Goal: Task Accomplishment & Management: Complete application form

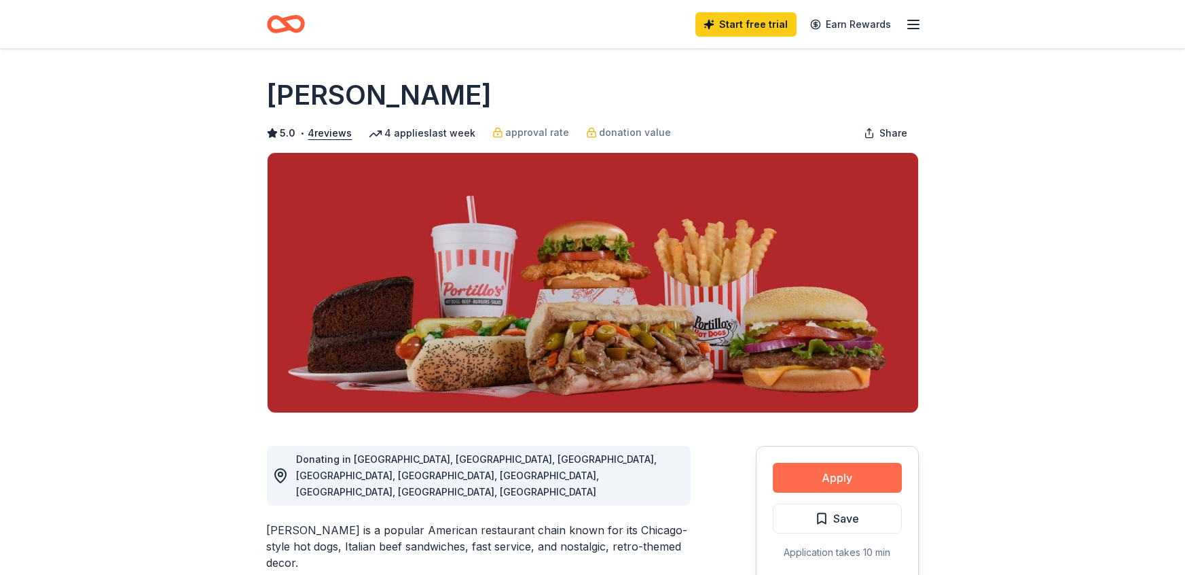
click at [822, 480] on button "Apply" at bounding box center [837, 477] width 129 height 30
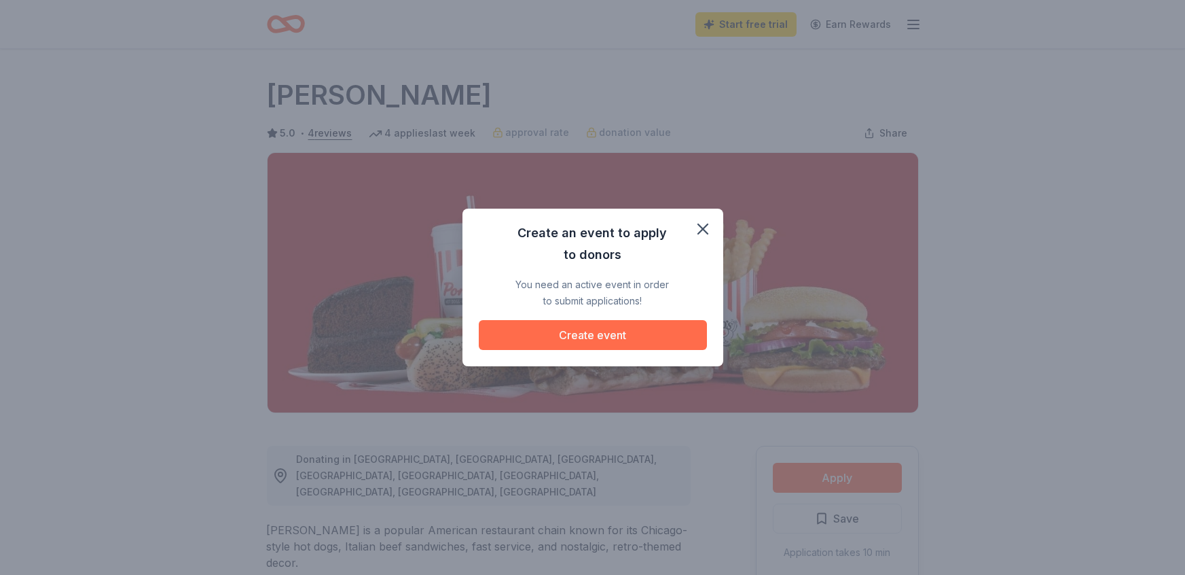
click at [609, 341] on button "Create event" at bounding box center [593, 335] width 228 height 30
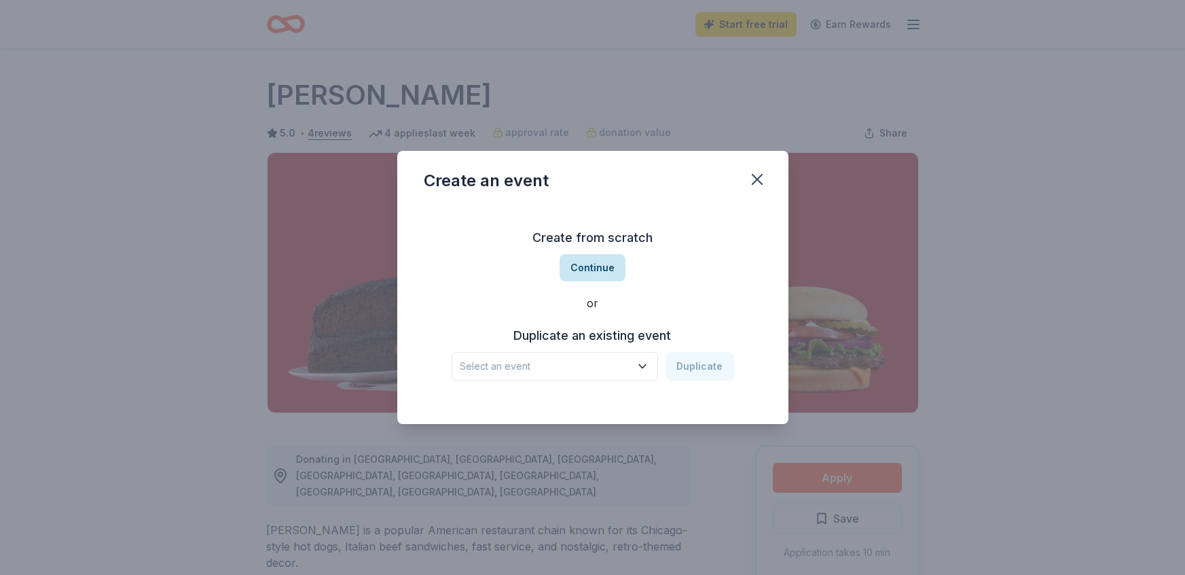
click at [596, 264] on button "Continue" at bounding box center [593, 267] width 66 height 27
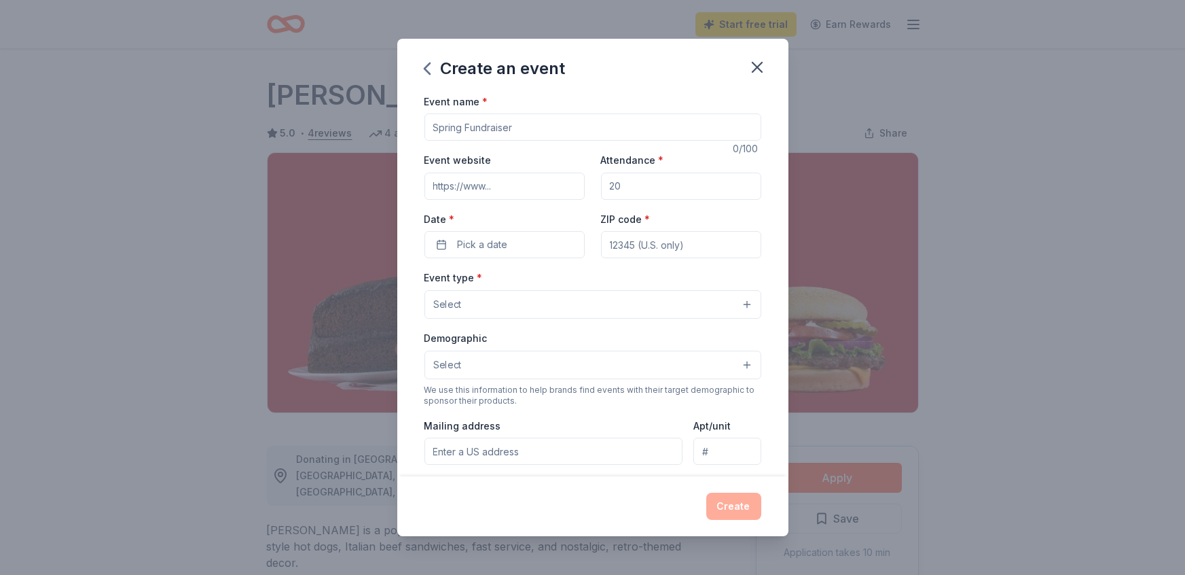
click at [463, 128] on input "Event name *" at bounding box center [592, 126] width 337 height 27
type input "fall give away"
click at [481, 190] on input "Event website" at bounding box center [504, 186] width 160 height 27
type input "[DOMAIN_NAME]"
click at [630, 191] on input "Attendance *" at bounding box center [681, 186] width 160 height 27
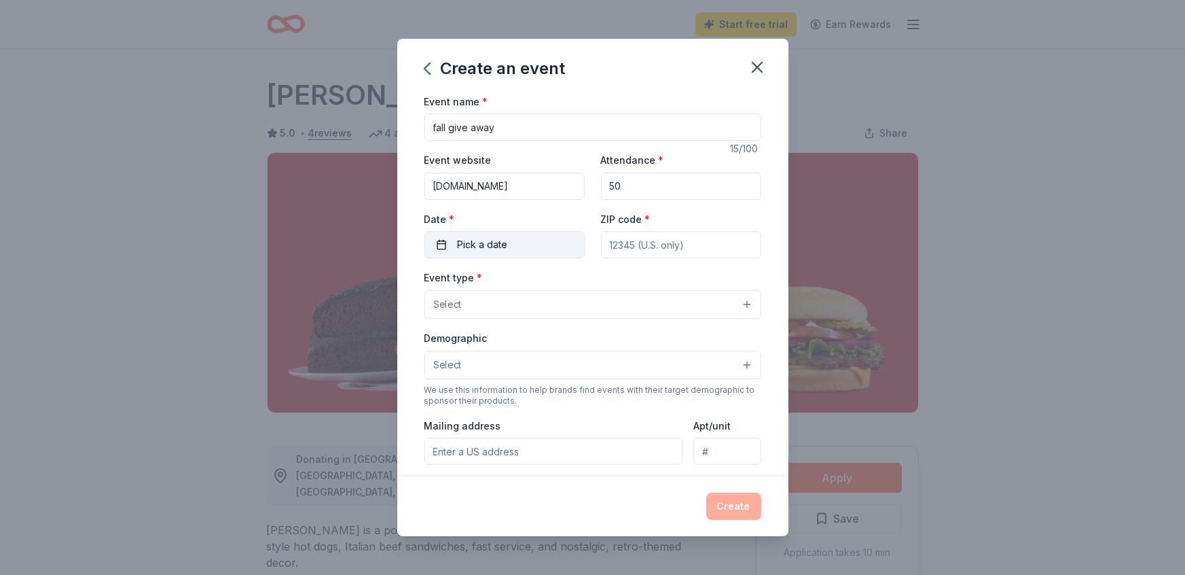
type input "5"
type input "100"
click at [496, 238] on span "Pick a date" at bounding box center [483, 244] width 50 height 16
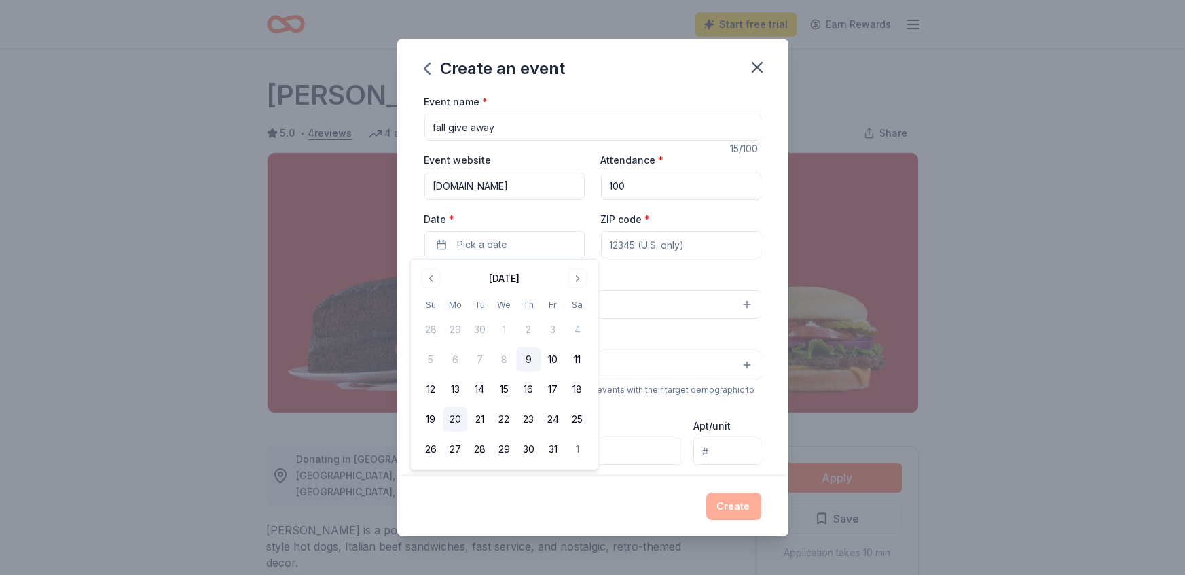
click at [458, 418] on button "20" at bounding box center [455, 419] width 24 height 24
click at [452, 411] on button "20" at bounding box center [455, 419] width 24 height 24
click at [628, 312] on button "Select" at bounding box center [592, 304] width 337 height 29
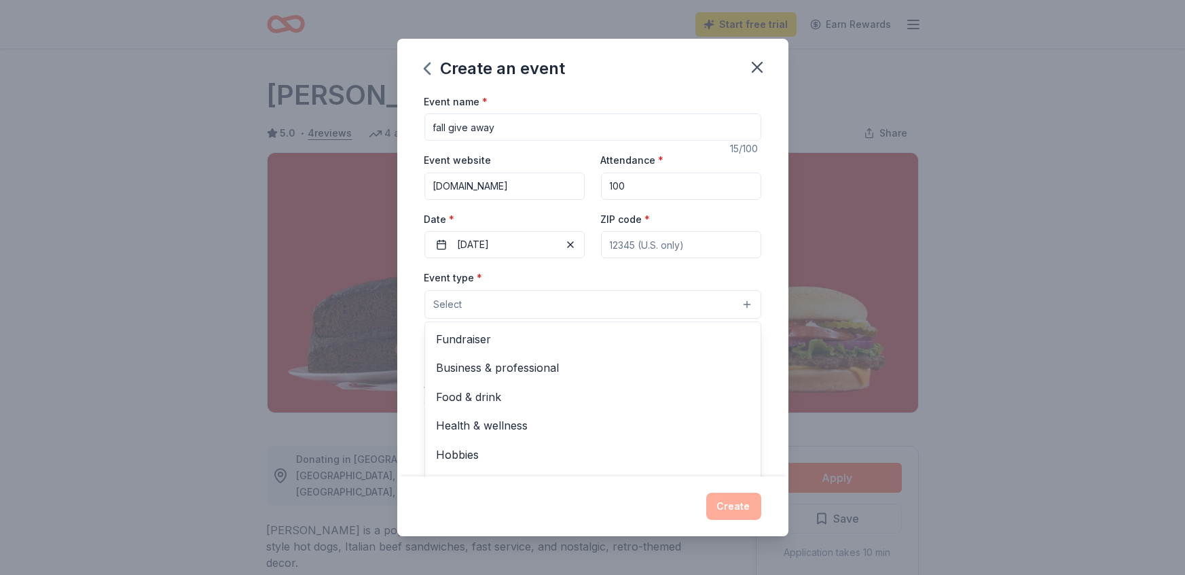
click at [686, 246] on div "Event name * fall give away 15 /100 Event website [DOMAIN_NAME] Attendance * 10…" at bounding box center [592, 407] width 337 height 628
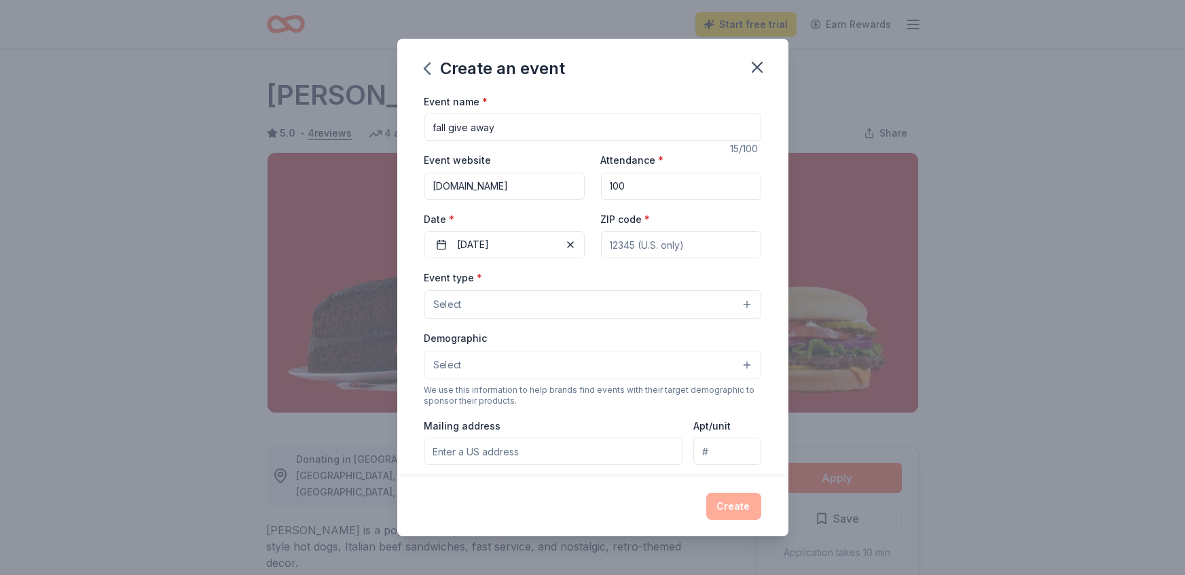
click at [688, 220] on div "ZIP code *" at bounding box center [681, 235] width 160 height 48
click at [670, 243] on input "ZIP code *" at bounding box center [681, 244] width 160 height 27
type input "46628"
click at [548, 311] on button "Select" at bounding box center [592, 304] width 337 height 29
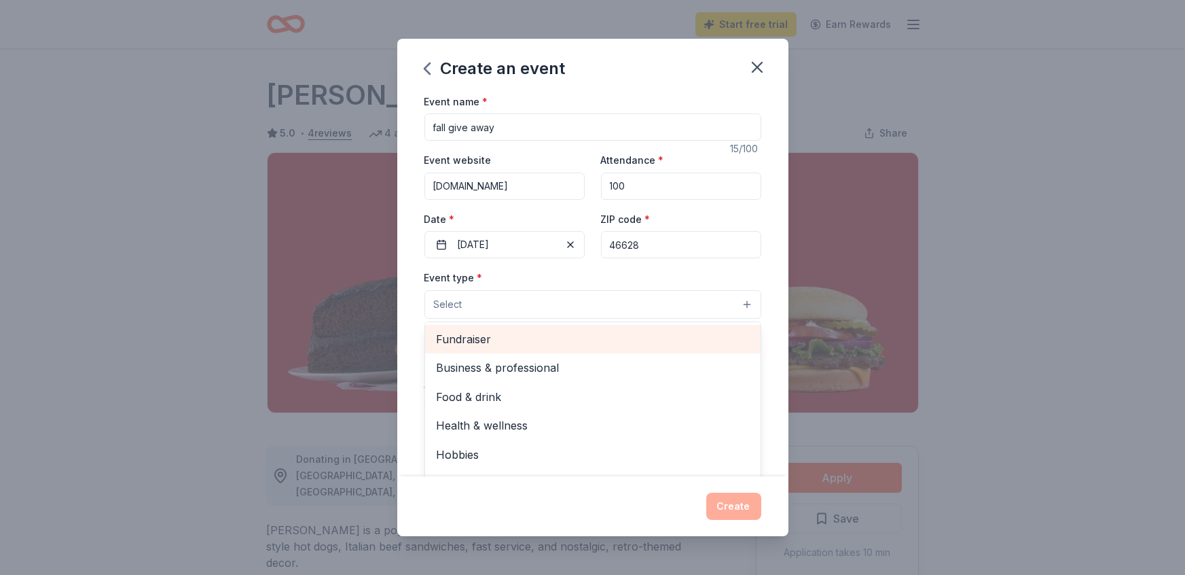
click at [471, 330] on span "Fundraiser" at bounding box center [593, 339] width 314 height 18
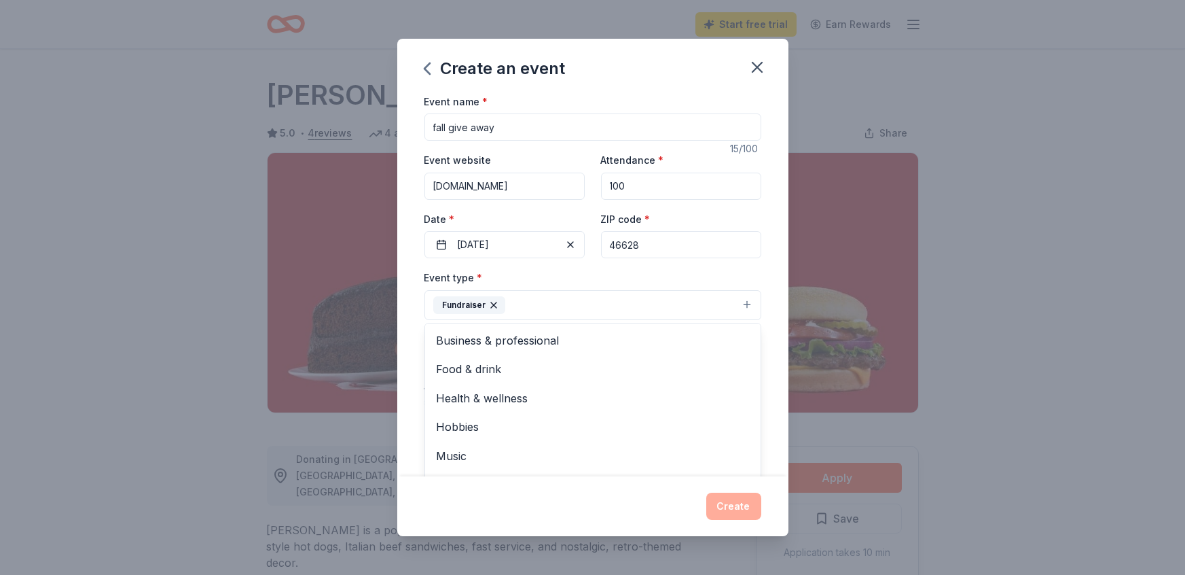
click at [660, 266] on div "Event name * fall give away 15 /100 Event website [DOMAIN_NAME] Attendance * 10…" at bounding box center [592, 407] width 337 height 629
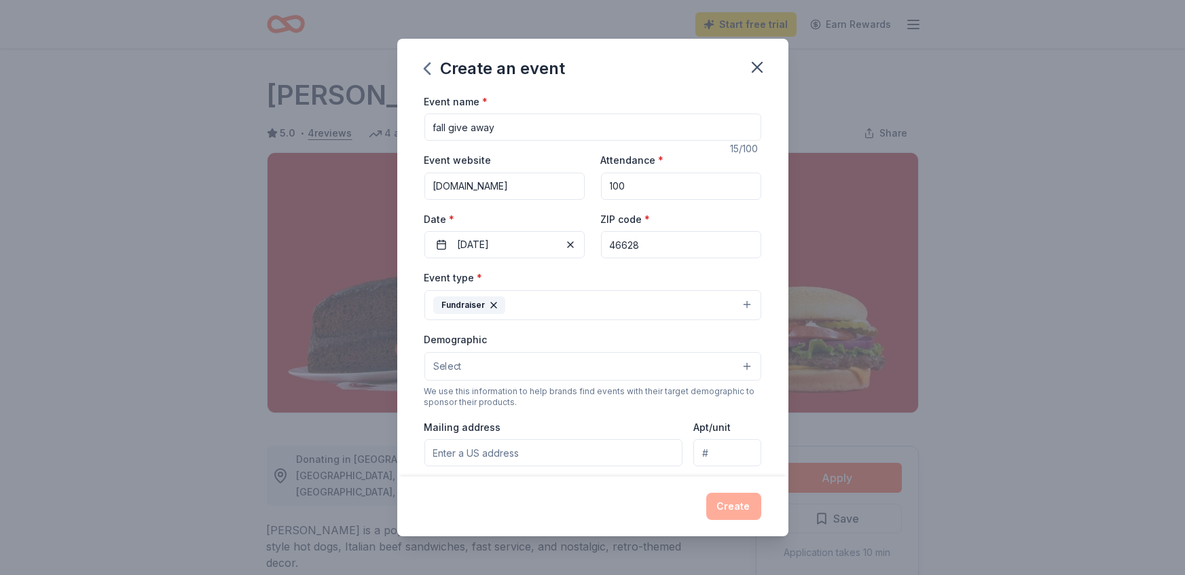
click at [632, 362] on button "Select" at bounding box center [592, 366] width 337 height 29
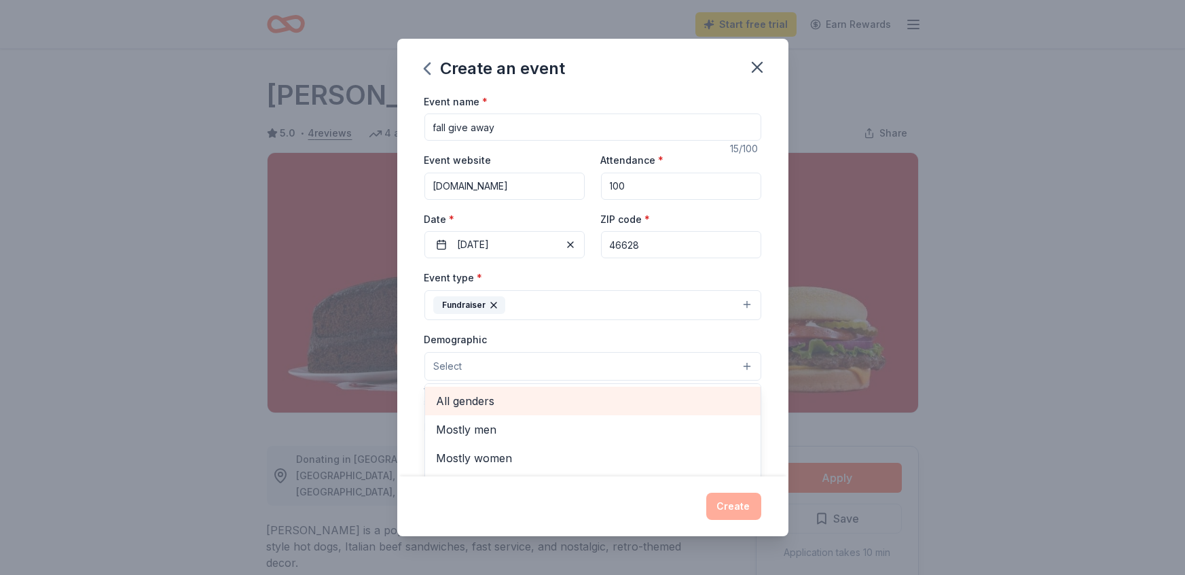
click at [488, 396] on span "All genders" at bounding box center [593, 401] width 314 height 18
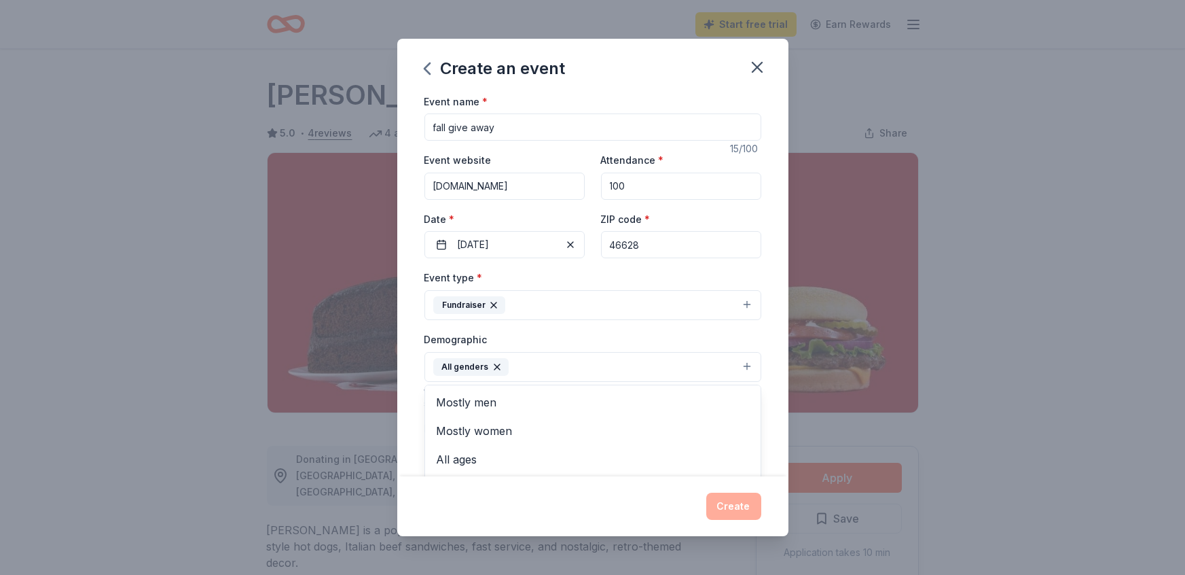
click at [661, 269] on div "Event type * Fundraiser Demographic All genders Mostly men Mostly women All age…" at bounding box center [592, 413] width 337 height 289
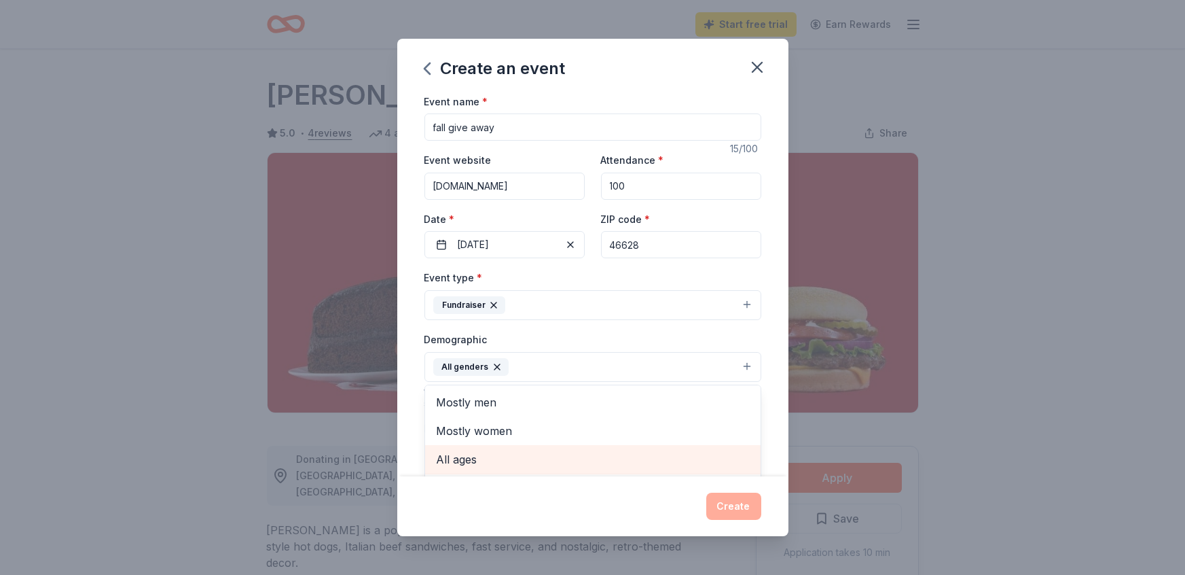
click at [456, 453] on span "All ages" at bounding box center [593, 459] width 314 height 18
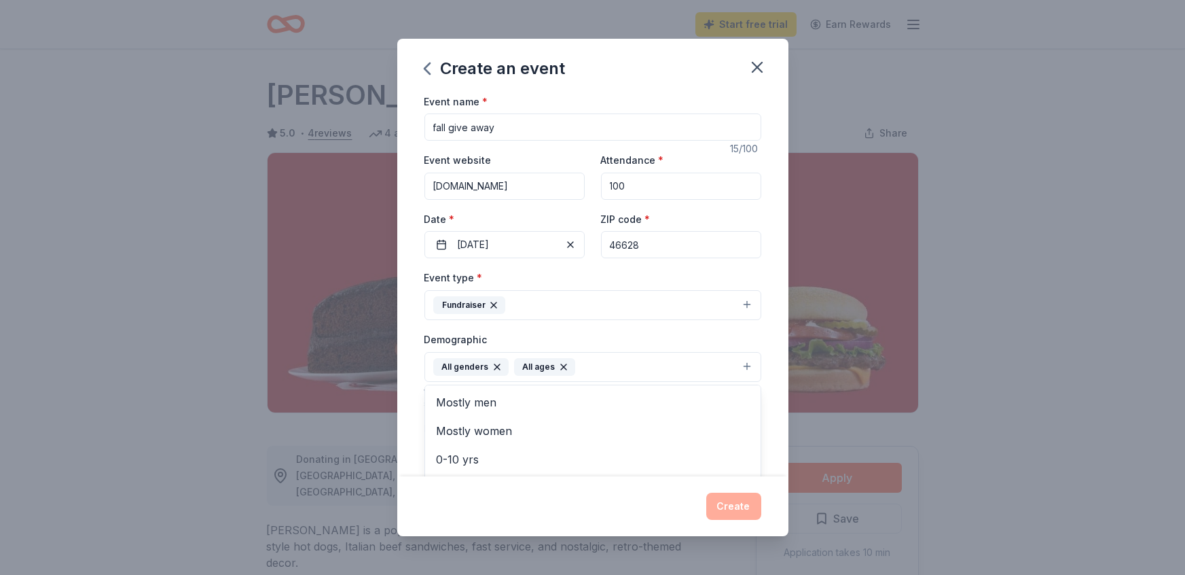
click at [660, 96] on div "Event name * fall give away 15 /100 Event website [DOMAIN_NAME] Attendance * 10…" at bounding box center [592, 408] width 337 height 630
click at [621, 79] on div "Create an event Event name * fall give away 15 /100 Event website [DOMAIN_NAME]…" at bounding box center [592, 288] width 391 height 498
click at [504, 451] on input "Mailing address" at bounding box center [553, 453] width 259 height 27
type input "1521 n. [US_STATE][GEOGRAPHIC_DATA]. [GEOGRAPHIC_DATA]"
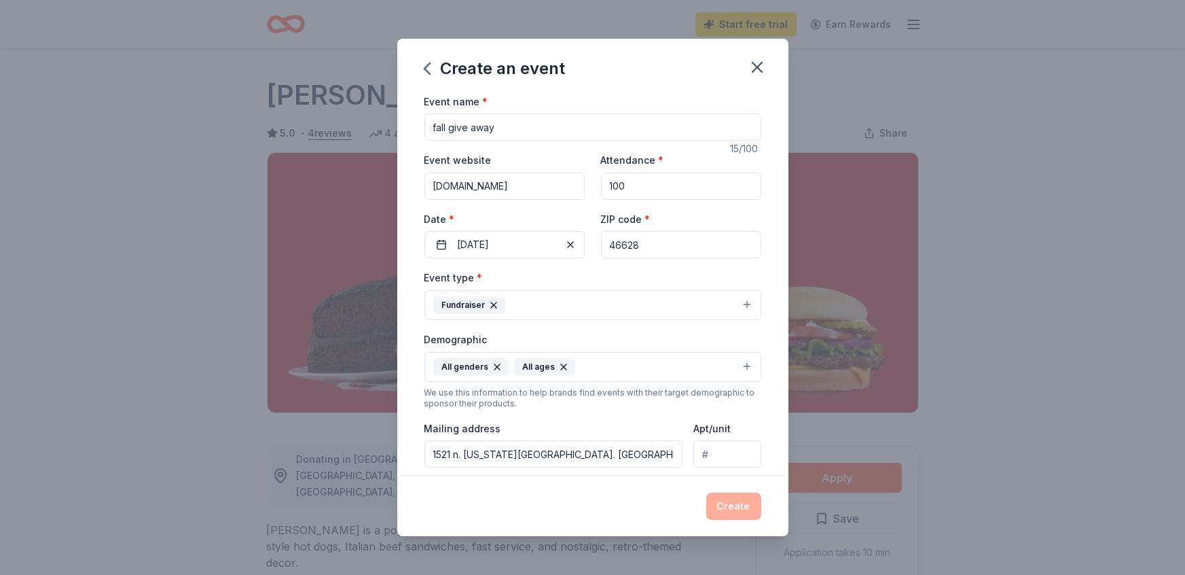
click at [686, 88] on div "Create an event" at bounding box center [592, 66] width 391 height 54
click at [754, 420] on div "Apt/unit" at bounding box center [726, 444] width 67 height 48
click at [638, 486] on div "Create" at bounding box center [592, 506] width 391 height 60
click at [625, 471] on div "Event type * Fundraiser Demographic All genders All ages We use this informatio…" at bounding box center [592, 413] width 337 height 289
click at [458, 478] on label "Description" at bounding box center [451, 485] width 54 height 14
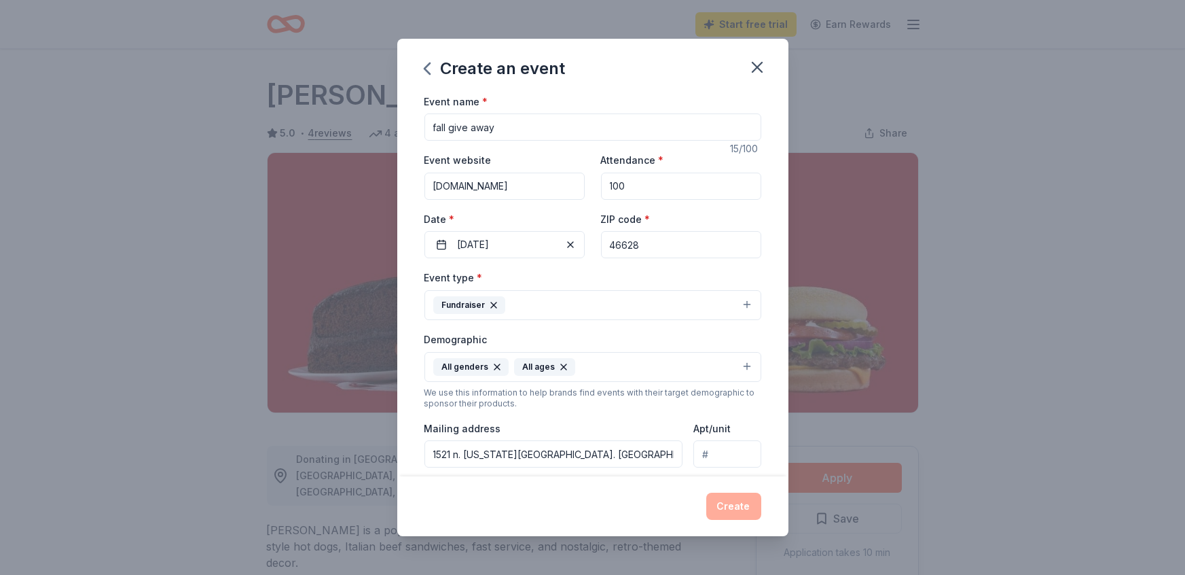
click at [458, 478] on label "Description" at bounding box center [451, 485] width 54 height 14
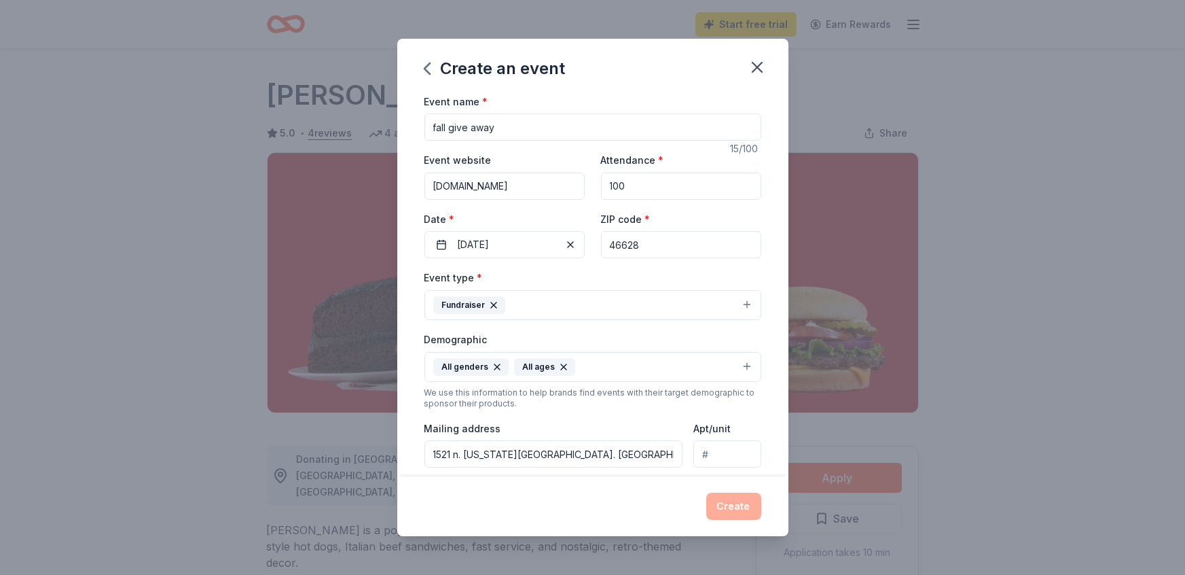
click at [407, 259] on div "Event name * fall give away 15 /100 Event website [DOMAIN_NAME] Attendance * 10…" at bounding box center [592, 285] width 391 height 384
click at [582, 447] on input "1521 n. [US_STATE][GEOGRAPHIC_DATA]. [GEOGRAPHIC_DATA]" at bounding box center [553, 453] width 259 height 27
click at [617, 497] on div "Create" at bounding box center [592, 505] width 337 height 27
click at [725, 515] on div "Create" at bounding box center [592, 505] width 337 height 27
click at [633, 86] on div "Create an event" at bounding box center [592, 66] width 391 height 54
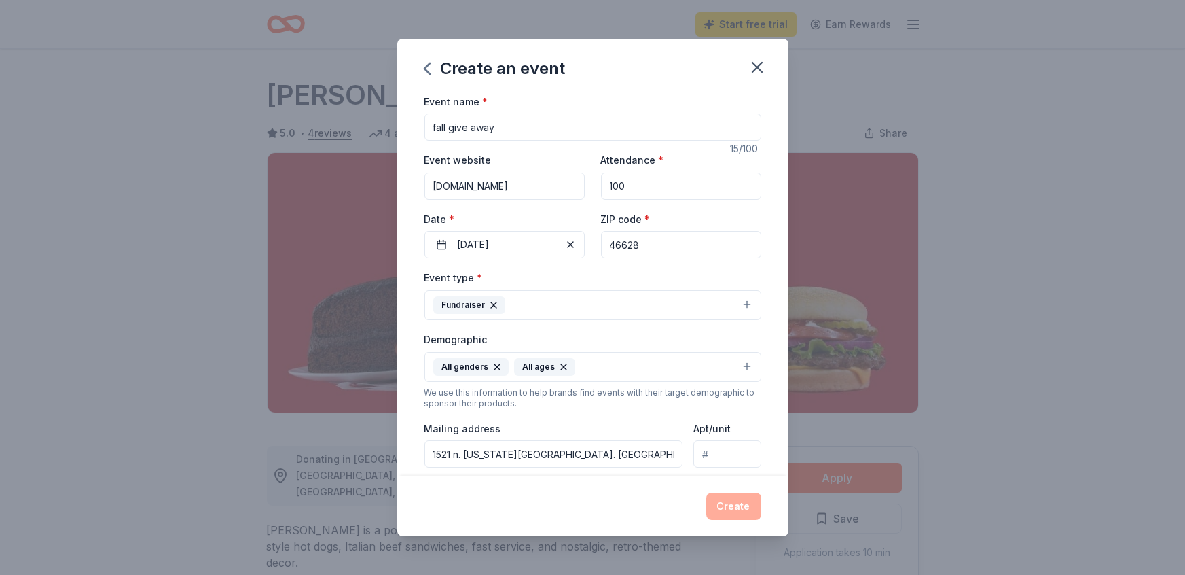
click at [721, 497] on div "Create" at bounding box center [592, 505] width 337 height 27
click at [669, 433] on div "Mailing address 1521 n. [US_STATE][GEOGRAPHIC_DATA]. [GEOGRAPHIC_DATA]" at bounding box center [553, 444] width 259 height 48
click at [755, 65] on icon "button" at bounding box center [757, 67] width 10 height 10
click at [425, 74] on icon "button" at bounding box center [427, 69] width 22 height 22
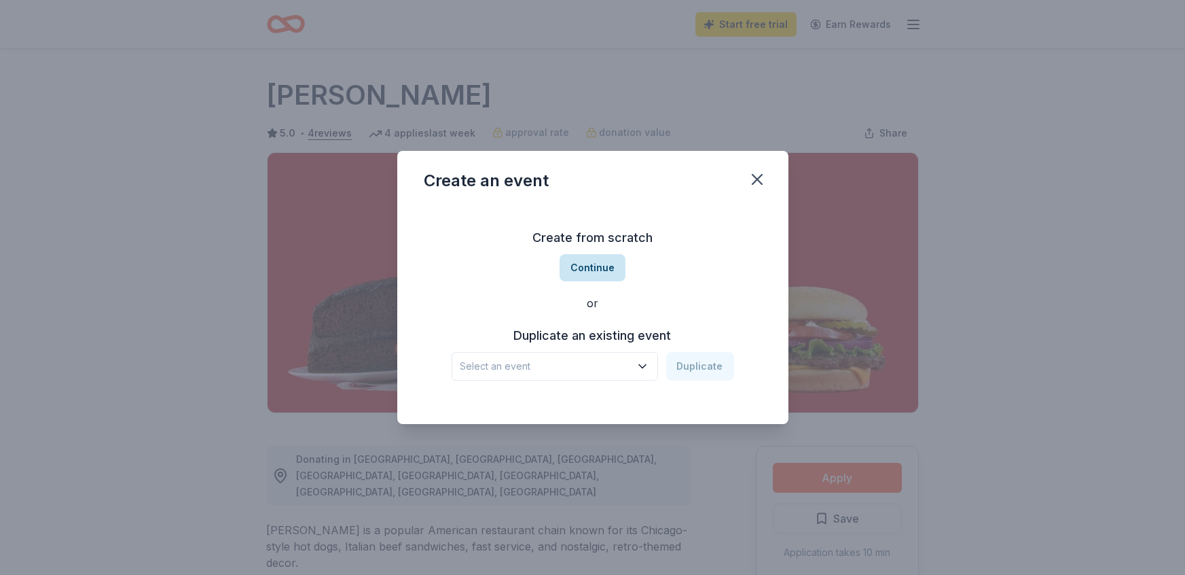
click at [599, 266] on button "Continue" at bounding box center [593, 267] width 66 height 27
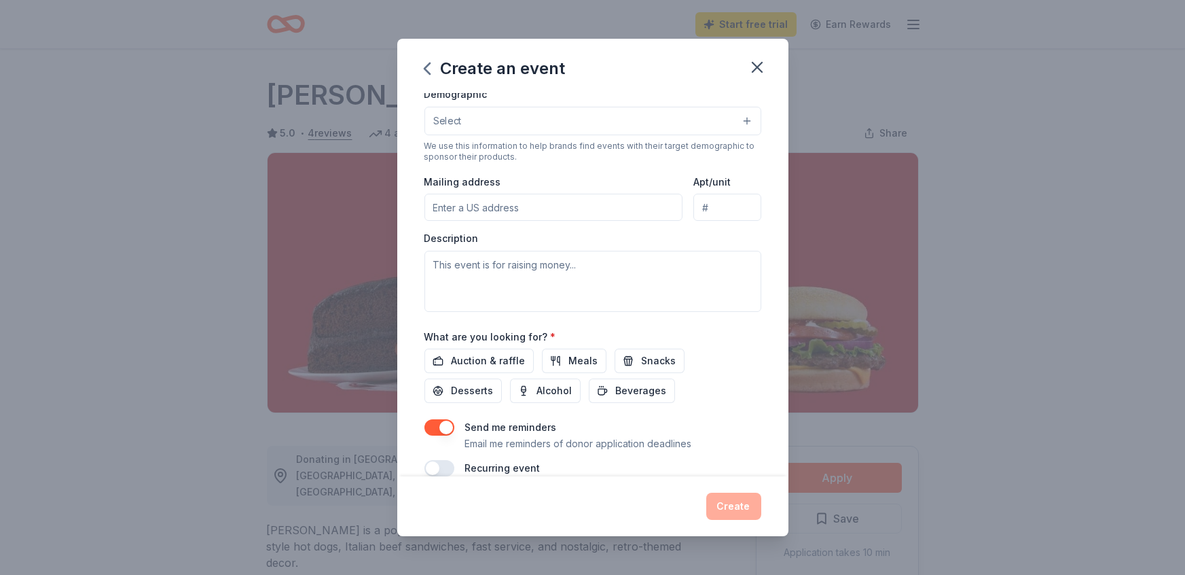
scroll to position [259, 0]
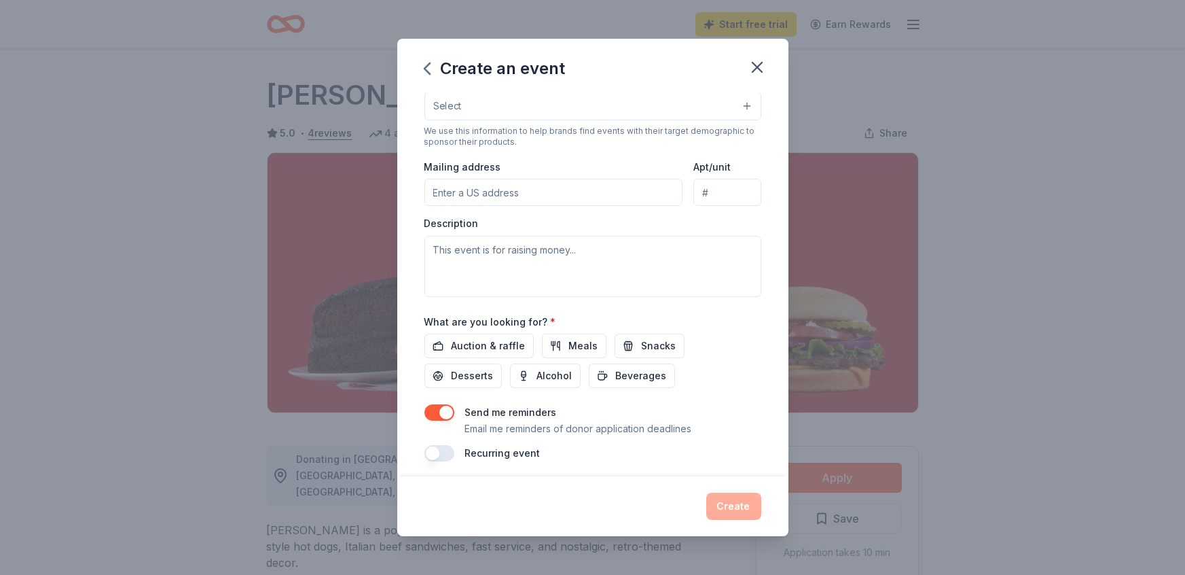
click at [438, 447] on button "button" at bounding box center [439, 453] width 30 height 16
click at [505, 338] on span "Auction & raffle" at bounding box center [489, 346] width 74 height 16
click at [554, 333] on button "Meals" at bounding box center [574, 345] width 65 height 24
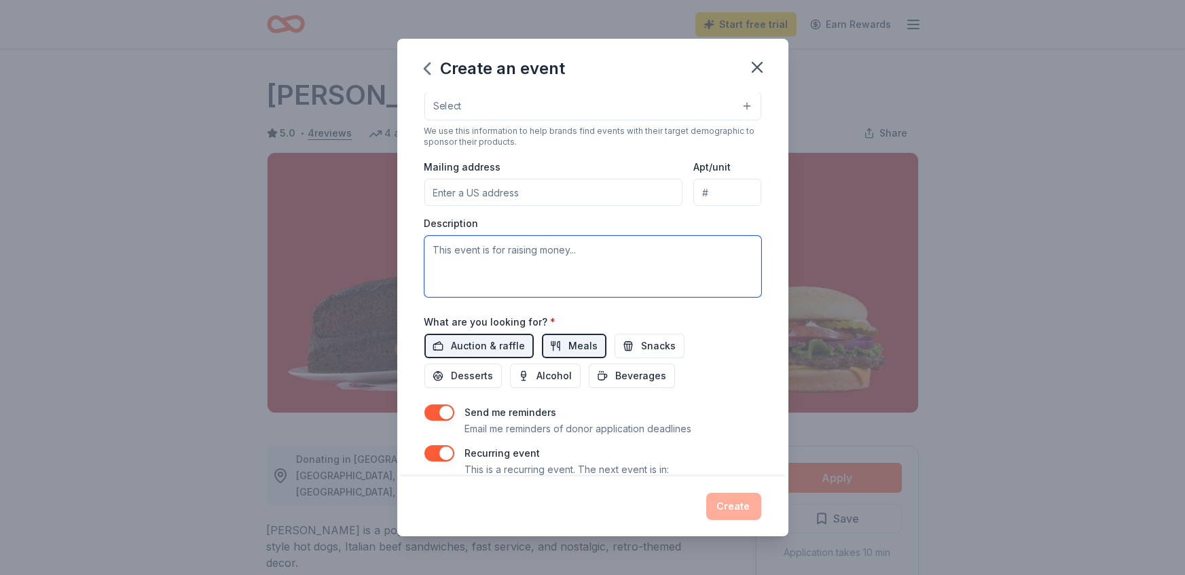
click at [526, 271] on textarea at bounding box center [592, 266] width 337 height 61
type textarea "family and seniors in need"
click at [530, 179] on input "Mailing address" at bounding box center [553, 192] width 259 height 27
type input "1521 n. [US_STATE][GEOGRAPHIC_DATA]. [GEOGRAPHIC_DATA]"
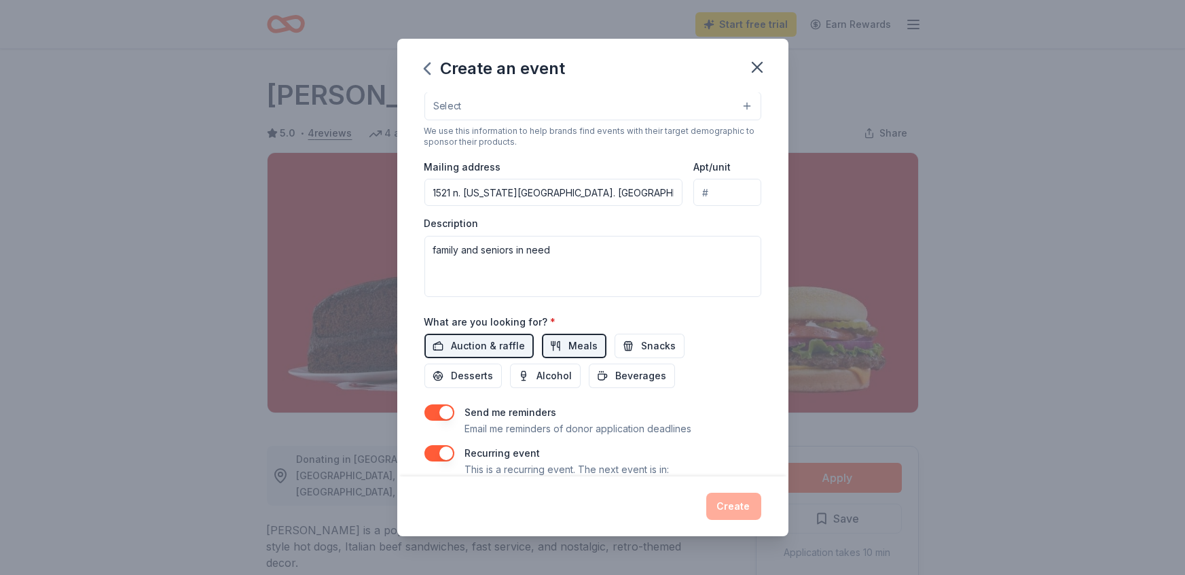
type input "46628"
click at [597, 101] on button "Select" at bounding box center [592, 106] width 337 height 29
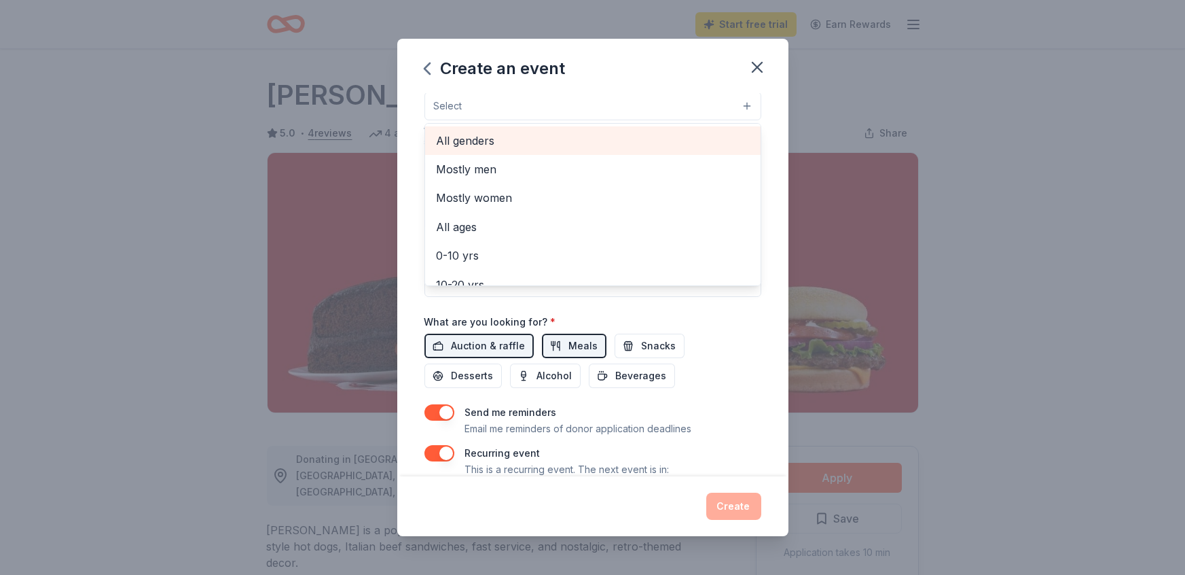
click at [494, 132] on span "All genders" at bounding box center [593, 141] width 314 height 18
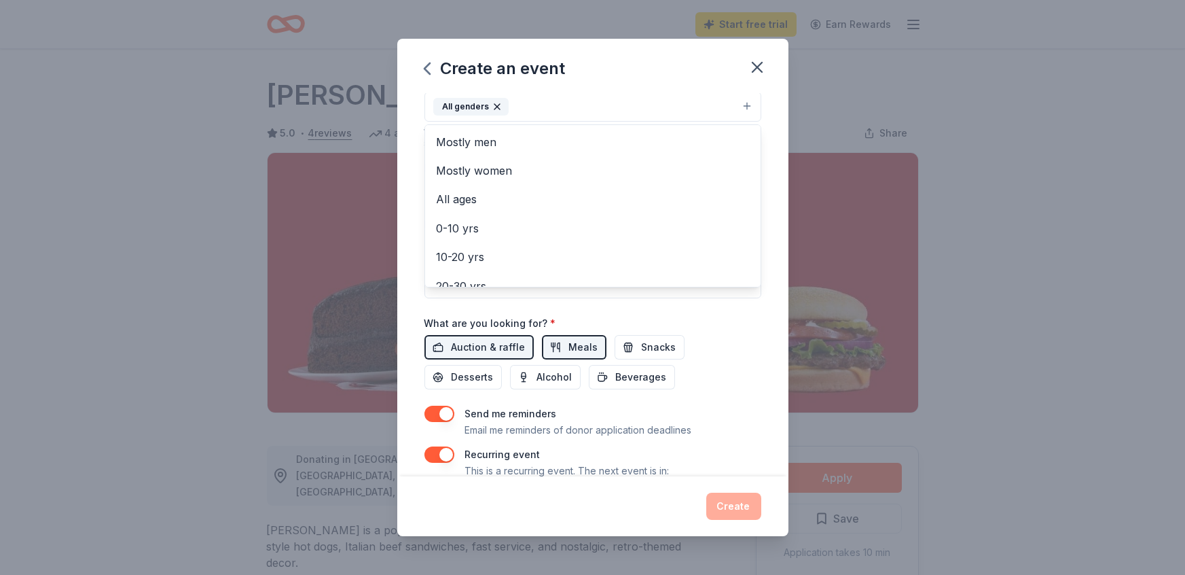
click at [574, 102] on button "All genders" at bounding box center [592, 107] width 337 height 30
click at [408, 132] on div "Event name * 0 /100 Event website Attendance * Date * Pick a date ZIP code * 46…" at bounding box center [592, 285] width 391 height 384
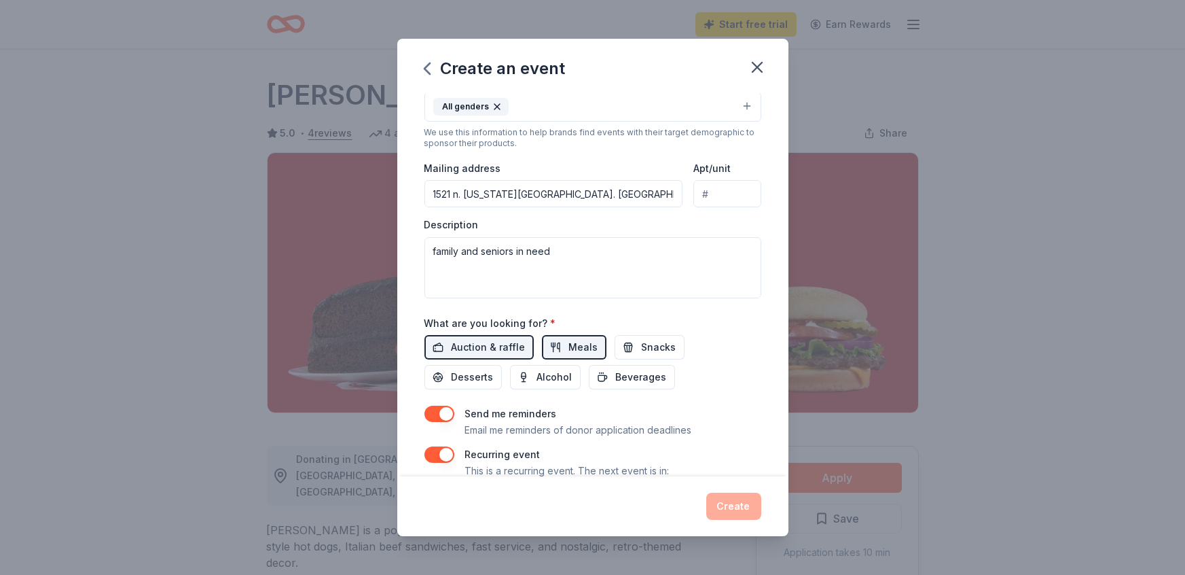
scroll to position [253, 0]
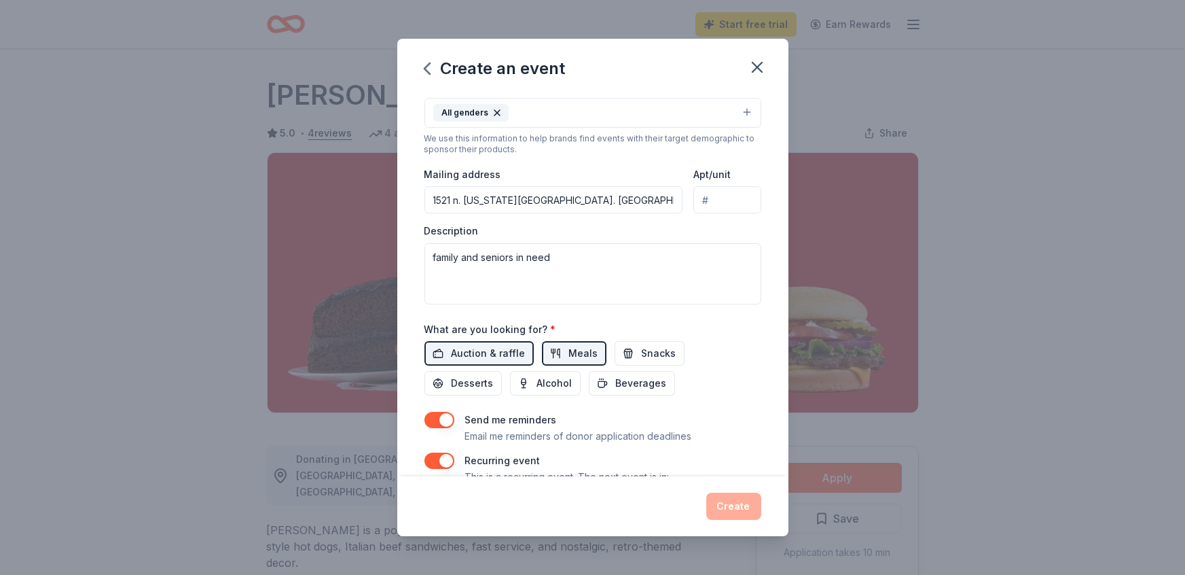
click at [407, 125] on div "Event name * 0 /100 Event website Attendance * Date * Pick a date ZIP code * 46…" at bounding box center [592, 285] width 391 height 384
click at [788, 264] on div "Create an event Event name * 0 /100 Event website Attendance * Date * Pick a da…" at bounding box center [592, 287] width 1185 height 575
click at [788, 236] on div "Create an event Event name * 0 /100 Event website Attendance * Date * Pick a da…" at bounding box center [592, 287] width 1185 height 575
click at [788, 244] on div "Create an event Event name * 0 /100 Event website Attendance * Date * Pick a da…" at bounding box center [592, 287] width 1185 height 575
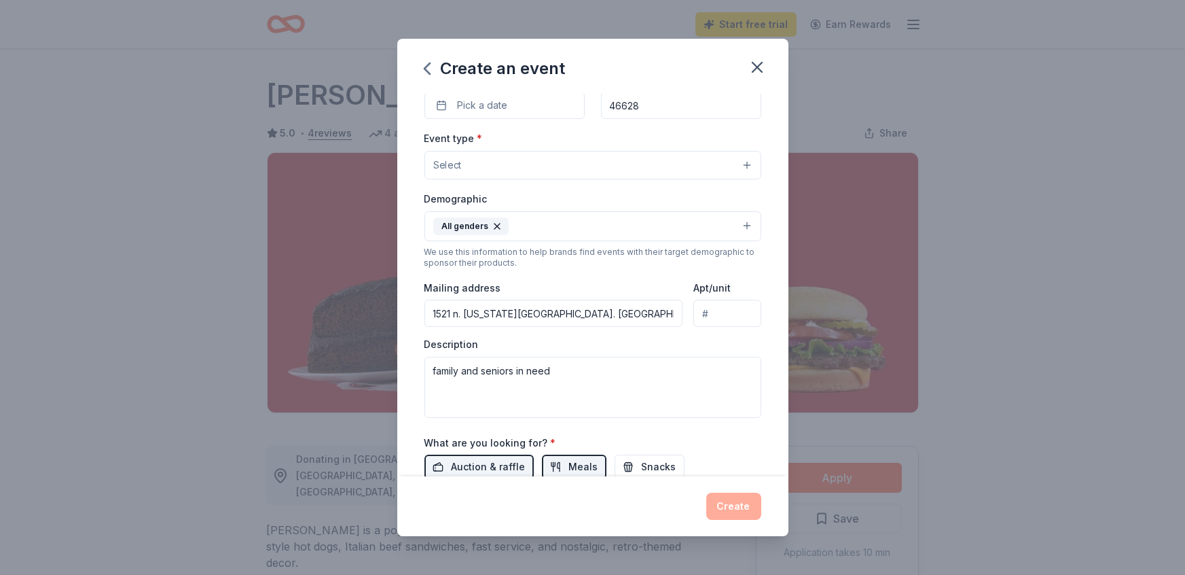
scroll to position [135, 0]
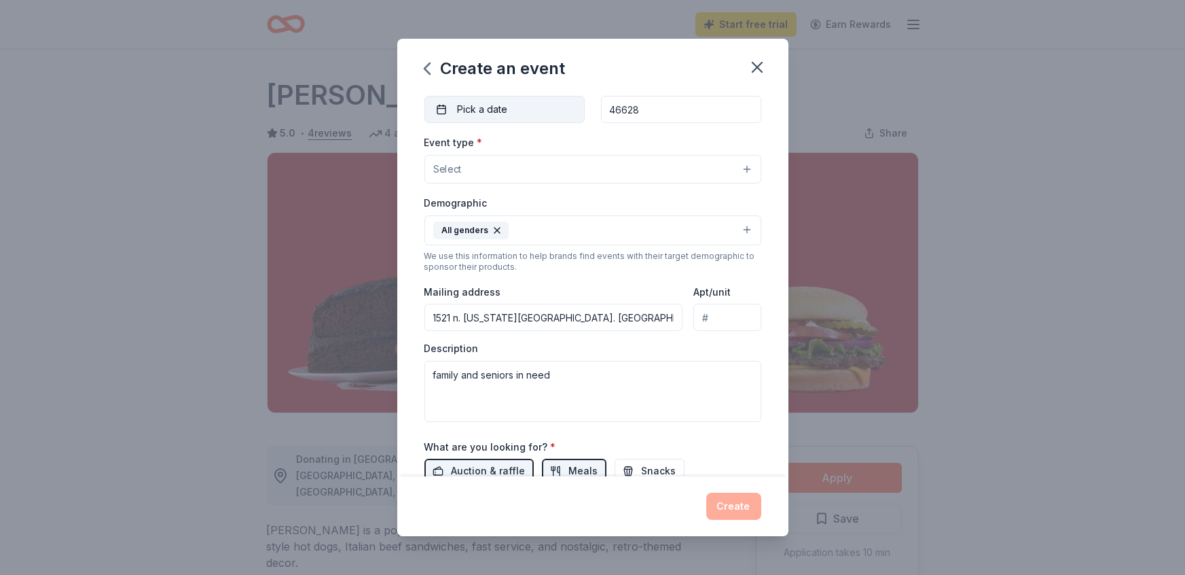
click at [515, 97] on button "Pick a date" at bounding box center [504, 109] width 160 height 27
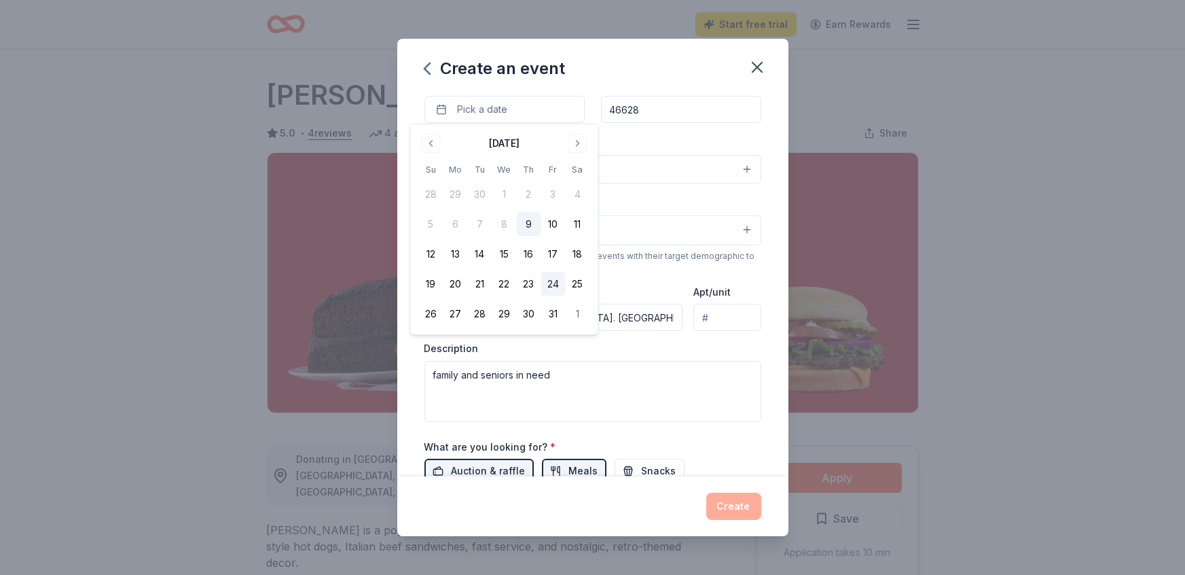
click at [556, 278] on button "24" at bounding box center [553, 284] width 24 height 24
click at [630, 130] on div "Event name * 0 /100 Event website Attendance * Date * [DATE] ZIP code * 46628 E…" at bounding box center [592, 297] width 337 height 678
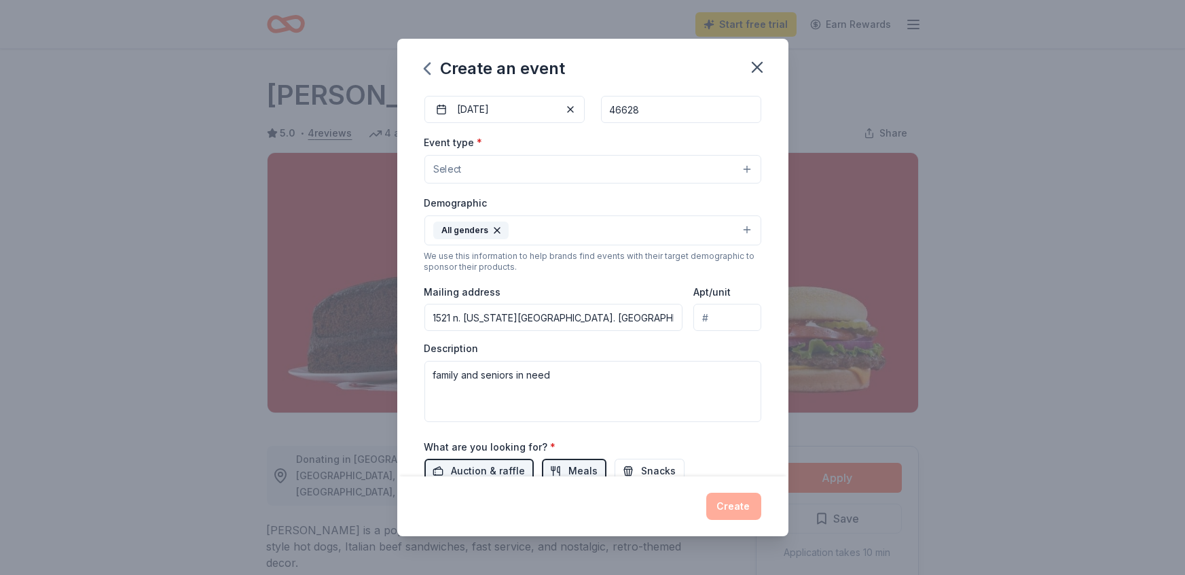
click at [715, 172] on button "Select" at bounding box center [592, 169] width 337 height 29
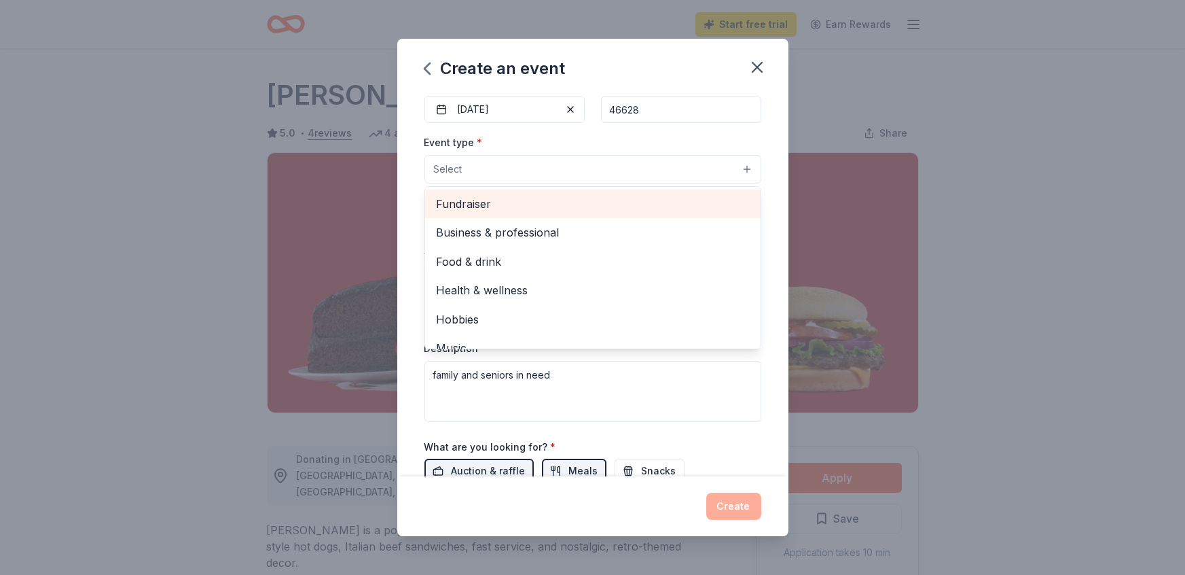
click at [526, 208] on span "Fundraiser" at bounding box center [593, 204] width 314 height 18
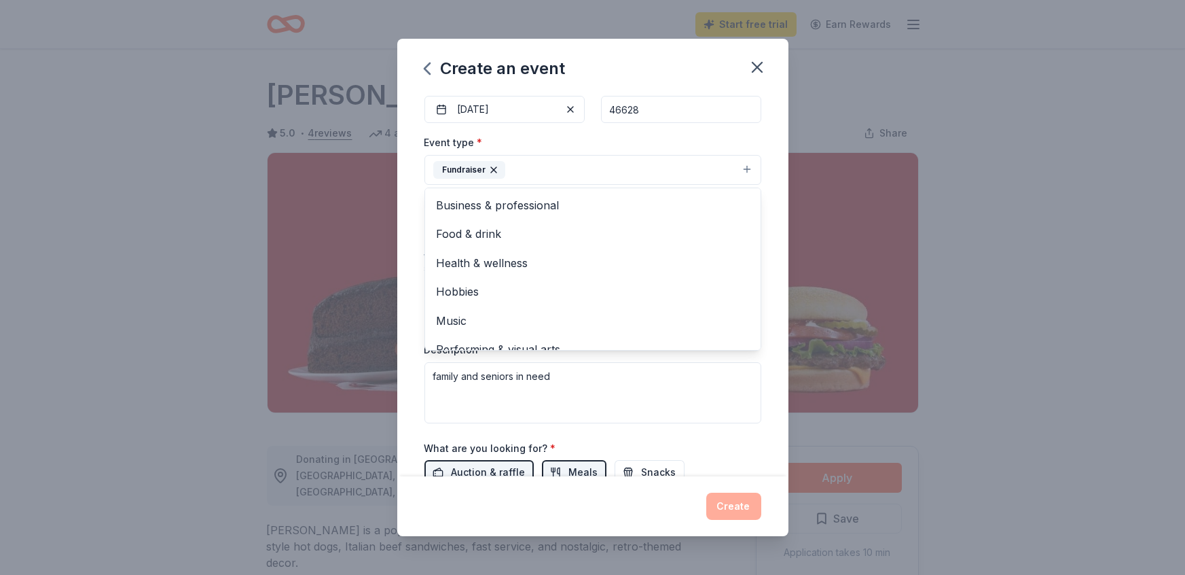
click at [597, 134] on div "Event type * Fundraiser Business & professional Food & drink Health & wellness …" at bounding box center [592, 159] width 337 height 51
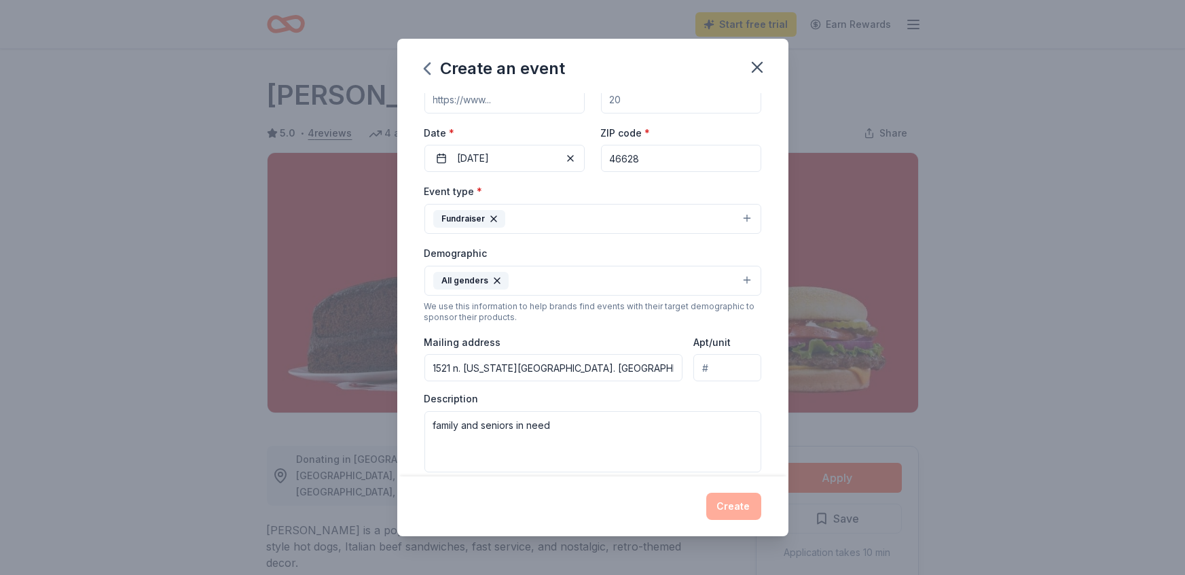
scroll to position [43, 0]
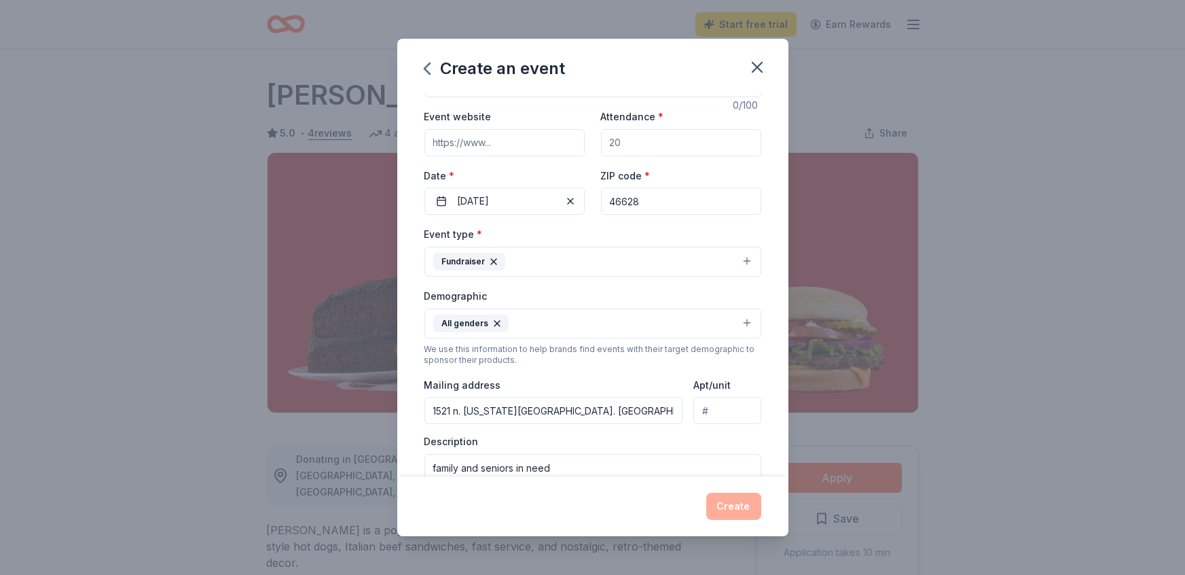
click at [543, 143] on input "Event website" at bounding box center [504, 142] width 160 height 27
type input "[DOMAIN_NAME]"
click at [640, 139] on input "Attendance *" at bounding box center [681, 142] width 160 height 27
type input "100"
click at [767, 109] on div "Event name * 0 /100 Event website [DOMAIN_NAME] Attendance * 100 Date * [DATE] …" at bounding box center [592, 285] width 391 height 384
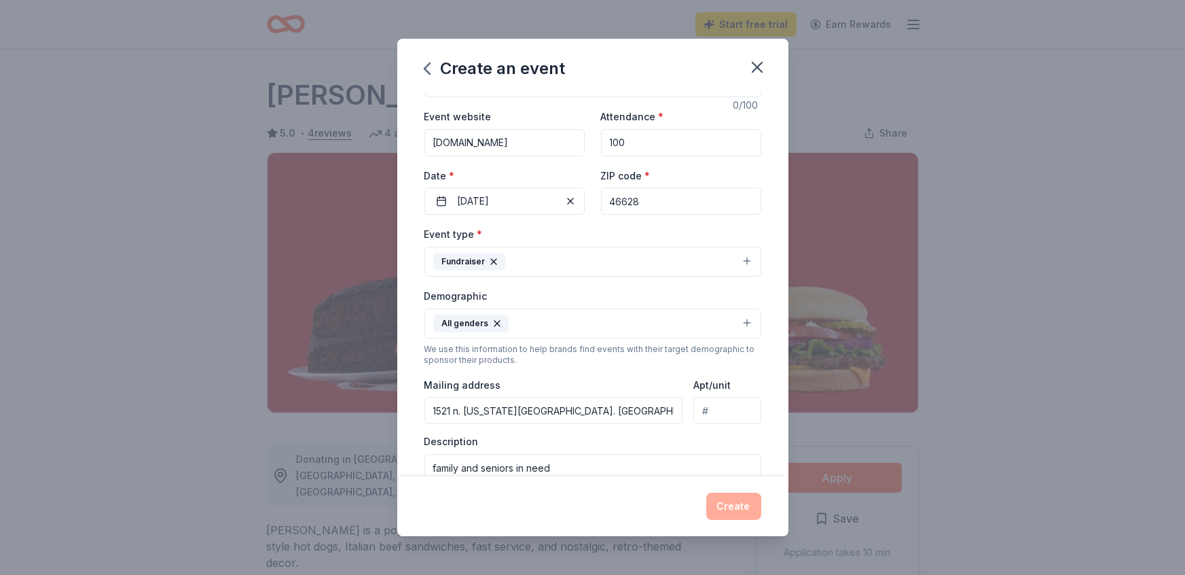
scroll to position [0, 0]
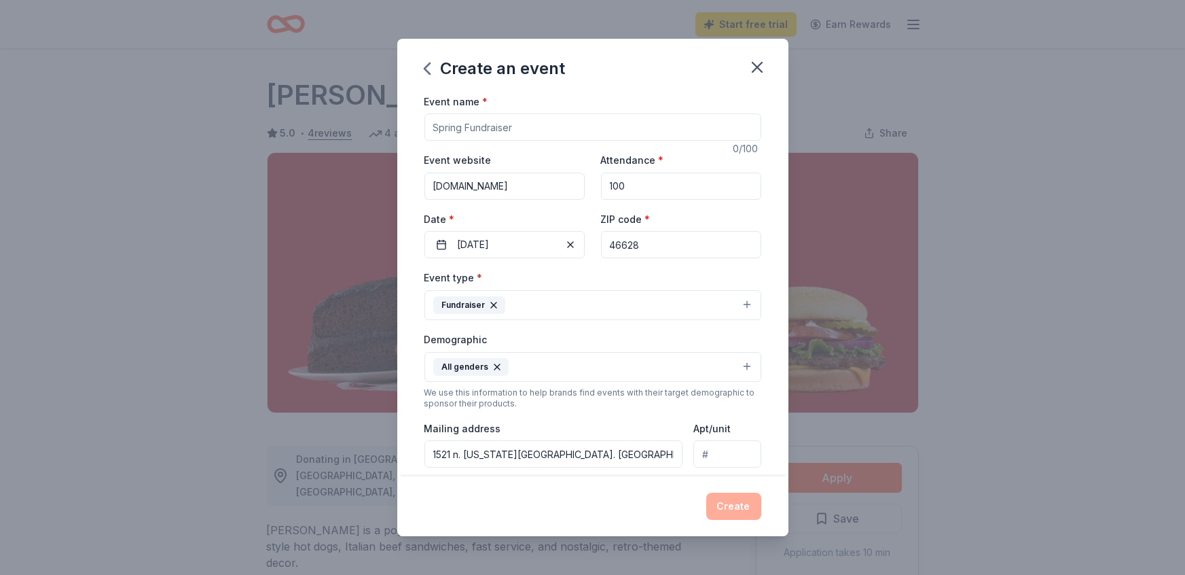
click at [463, 127] on input "Event name *" at bounding box center [592, 126] width 337 height 27
type input "fall fund raiser"
click at [728, 509] on button "Create" at bounding box center [733, 505] width 55 height 27
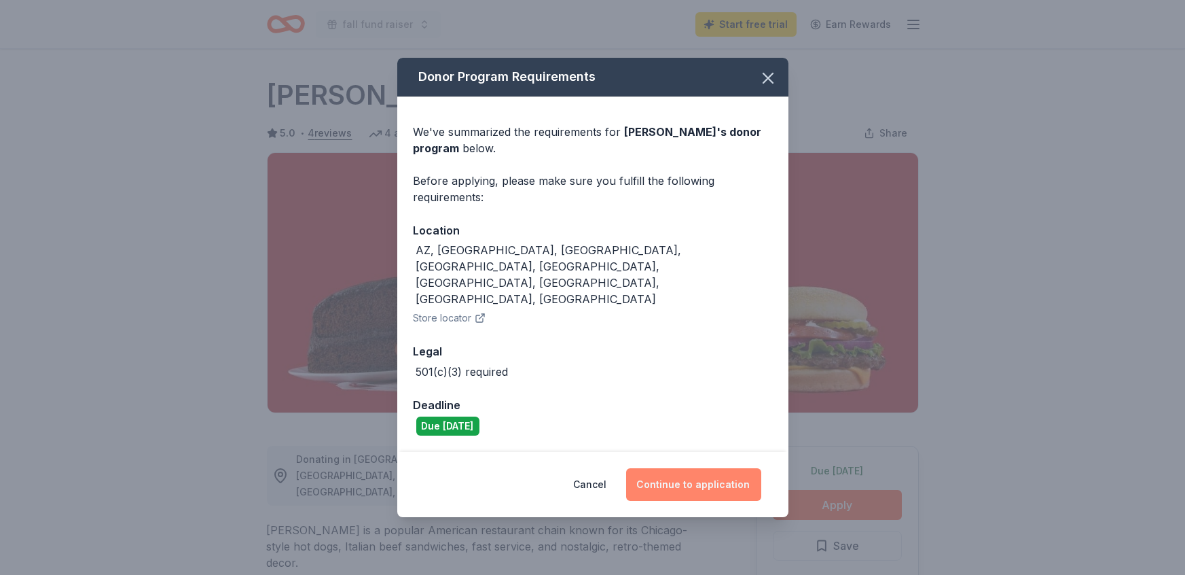
click at [689, 468] on button "Continue to application" at bounding box center [693, 484] width 135 height 33
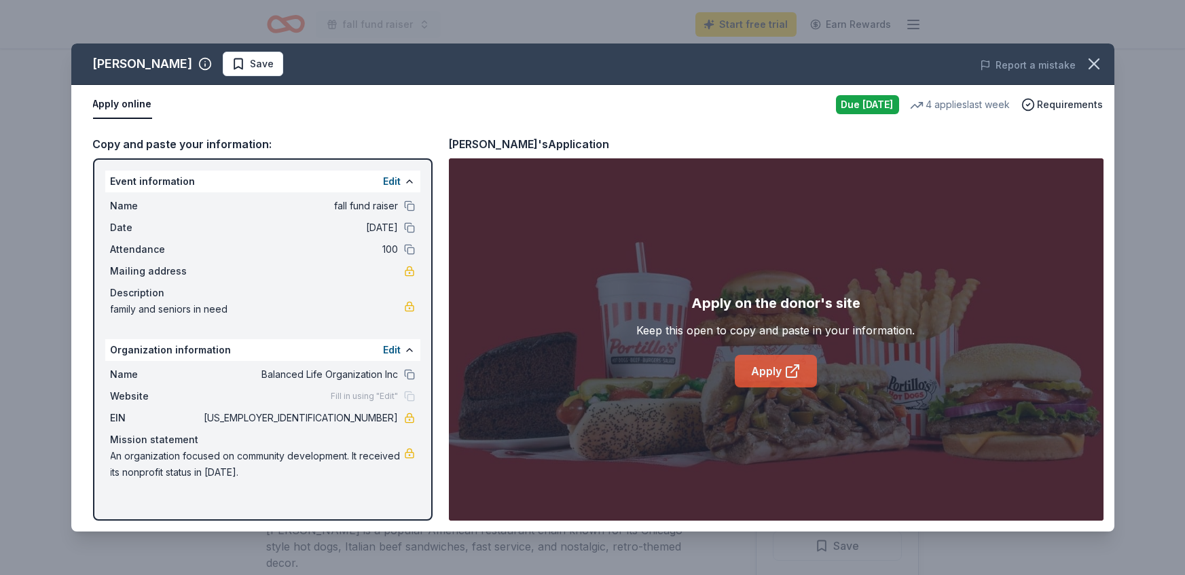
click at [753, 379] on link "Apply" at bounding box center [776, 371] width 82 height 33
